Goal: Obtain resource: Obtain resource

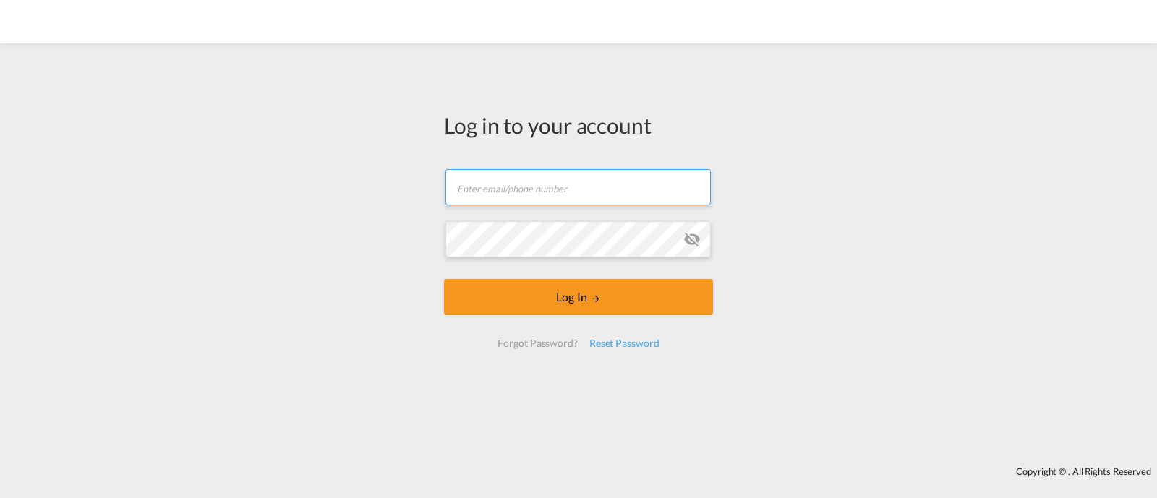
type input "[EMAIL_ADDRESS][DOMAIN_NAME]"
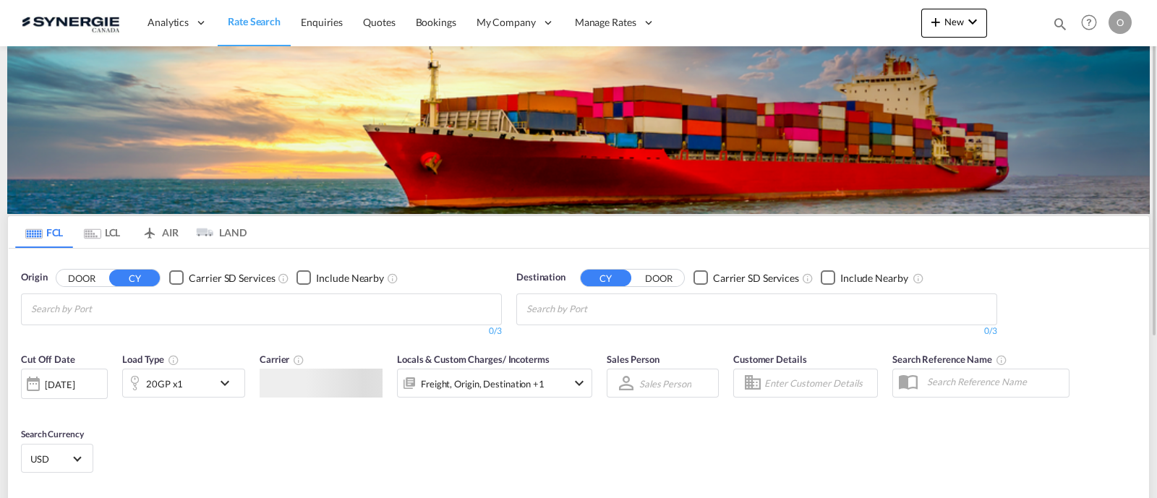
click at [1052, 20] on md-icon "icon-magnify" at bounding box center [1060, 24] width 16 height 16
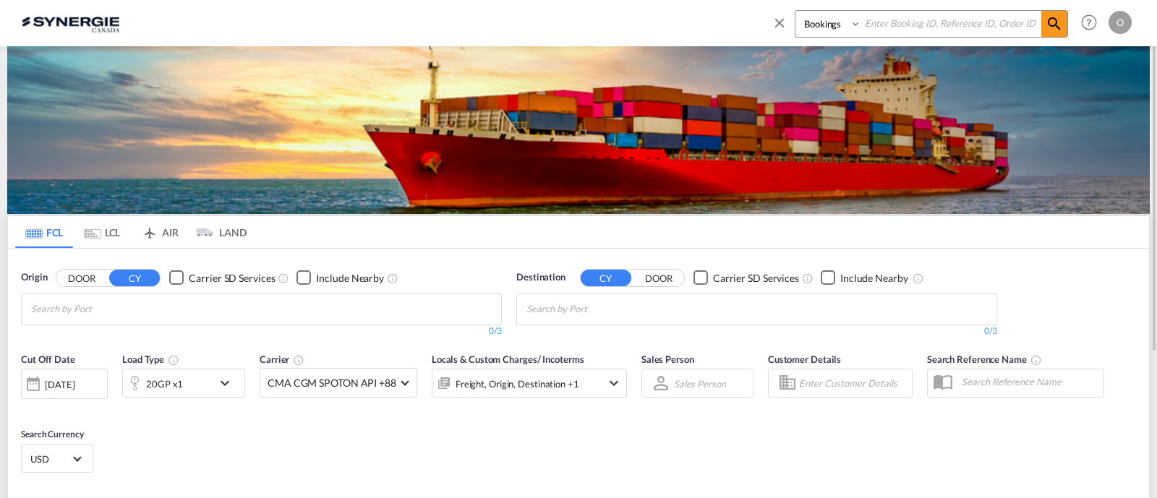
click at [820, 31] on select "Bookings Quotes Enquiries" at bounding box center [830, 24] width 69 height 26
select select "Quotes"
click at [796, 11] on select "Bookings Quotes Enquiries" at bounding box center [830, 24] width 69 height 26
click at [879, 20] on input at bounding box center [951, 23] width 180 height 25
paste input "SYC000012853"
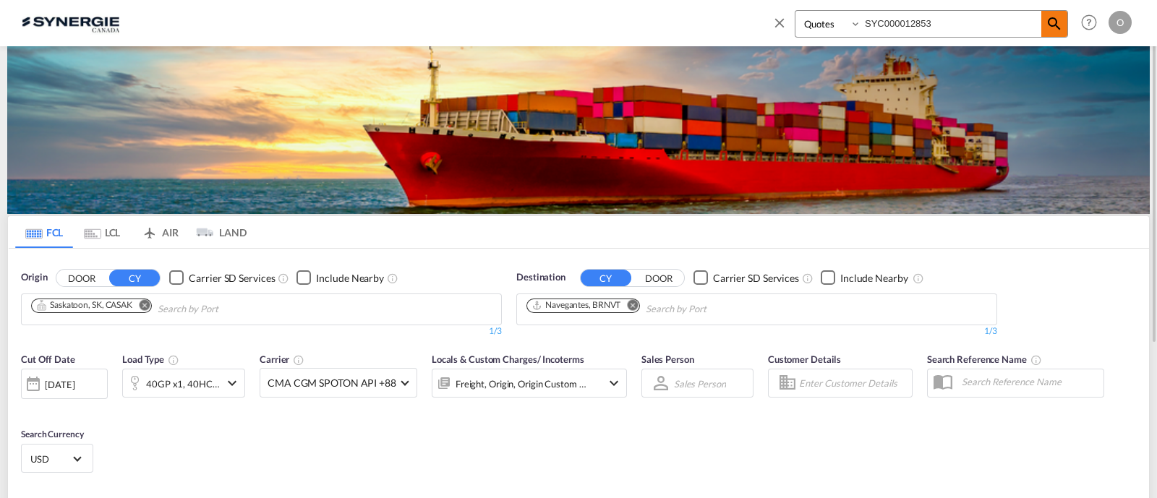
type input "SYC000012853"
click at [1057, 20] on md-icon "icon-magnify" at bounding box center [1054, 23] width 17 height 17
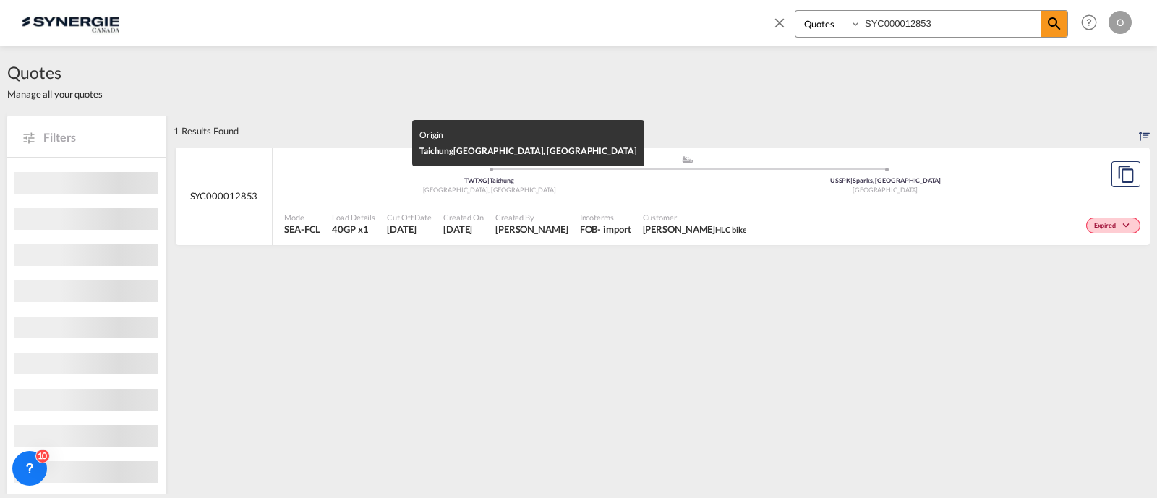
click at [589, 187] on div "[GEOGRAPHIC_DATA], [GEOGRAPHIC_DATA]" at bounding box center [489, 190] width 396 height 9
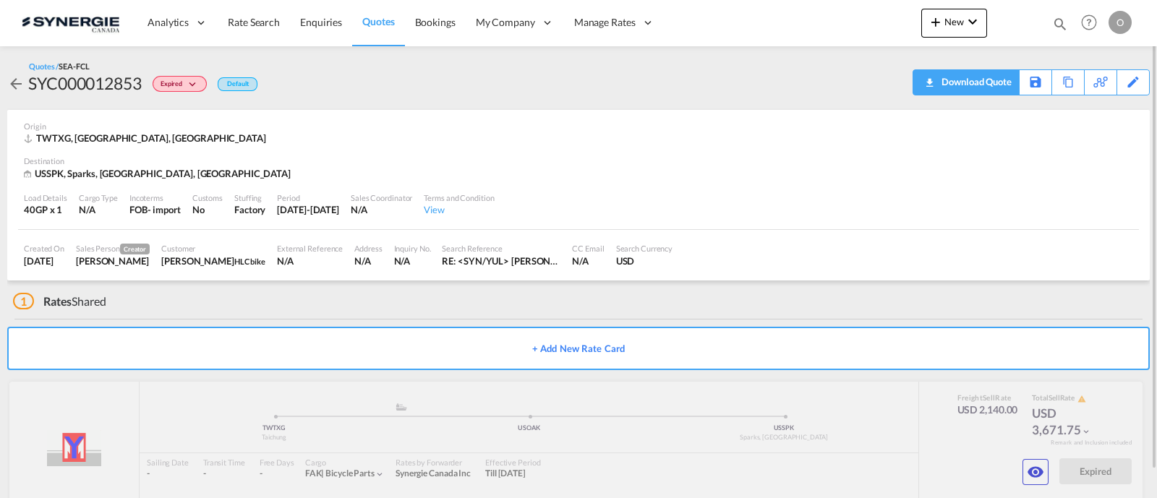
click at [997, 83] on div "Download Quote" at bounding box center [975, 81] width 74 height 23
